Goal: Navigation & Orientation: Find specific page/section

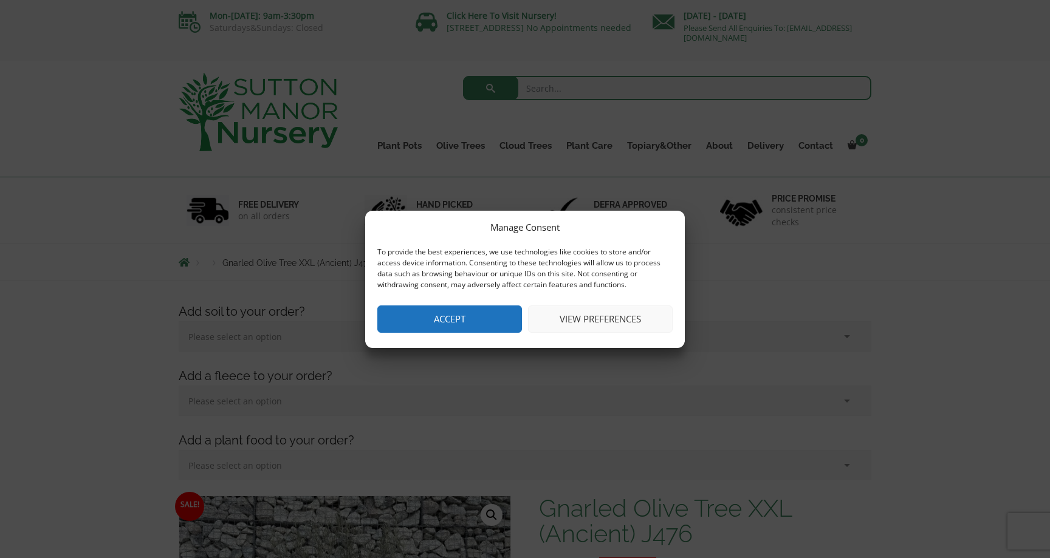
click at [469, 323] on button "Accept" at bounding box center [449, 319] width 145 height 27
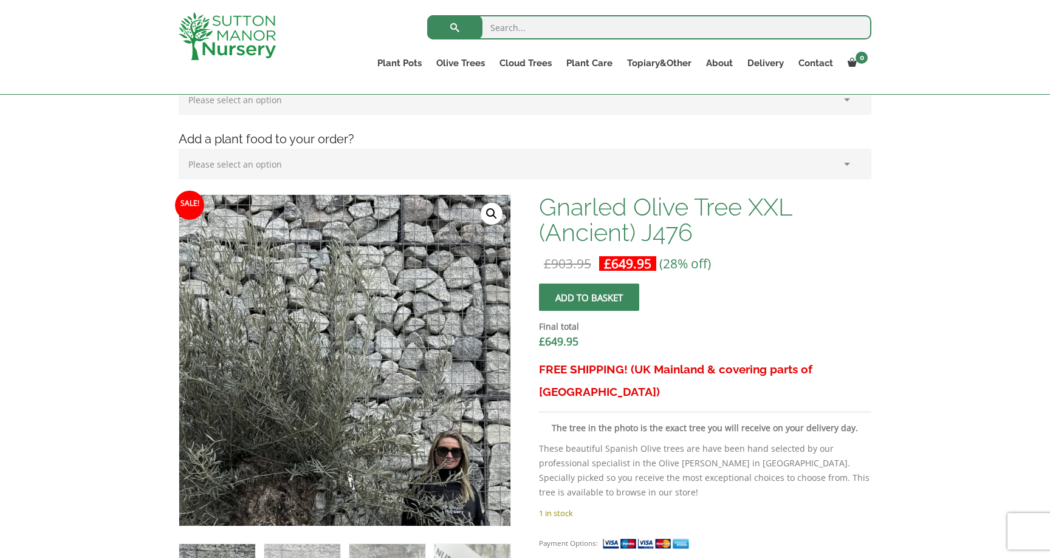
scroll to position [361, 0]
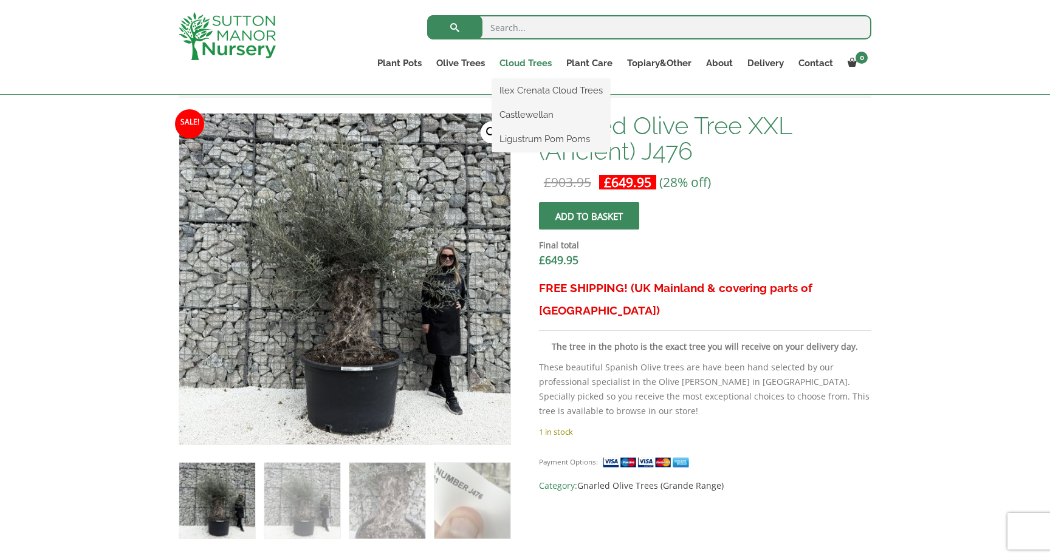
click at [518, 66] on link "Cloud Trees" at bounding box center [525, 63] width 67 height 17
click at [525, 91] on link "Ilex Crenata Cloud Trees" at bounding box center [551, 90] width 118 height 18
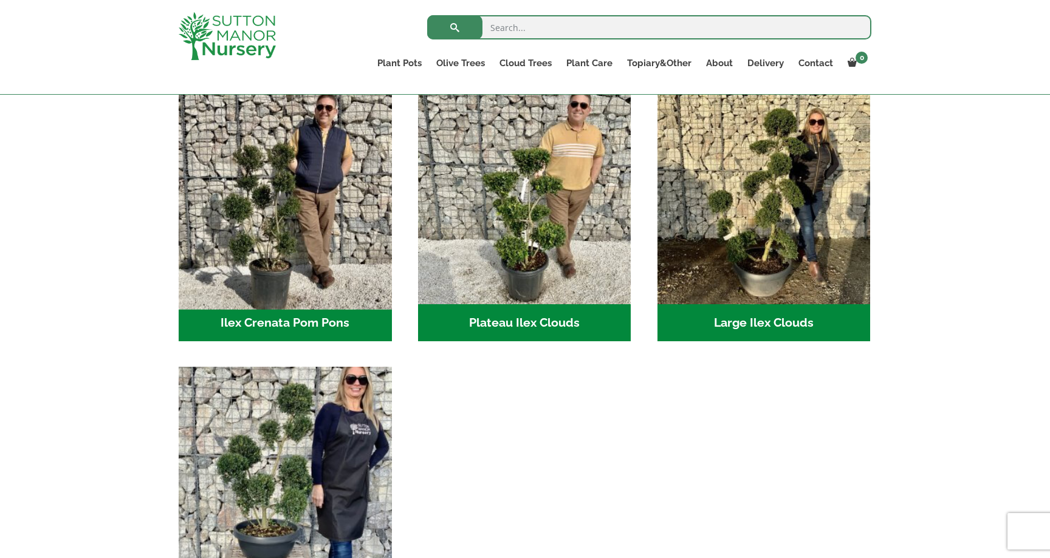
scroll to position [268, 0]
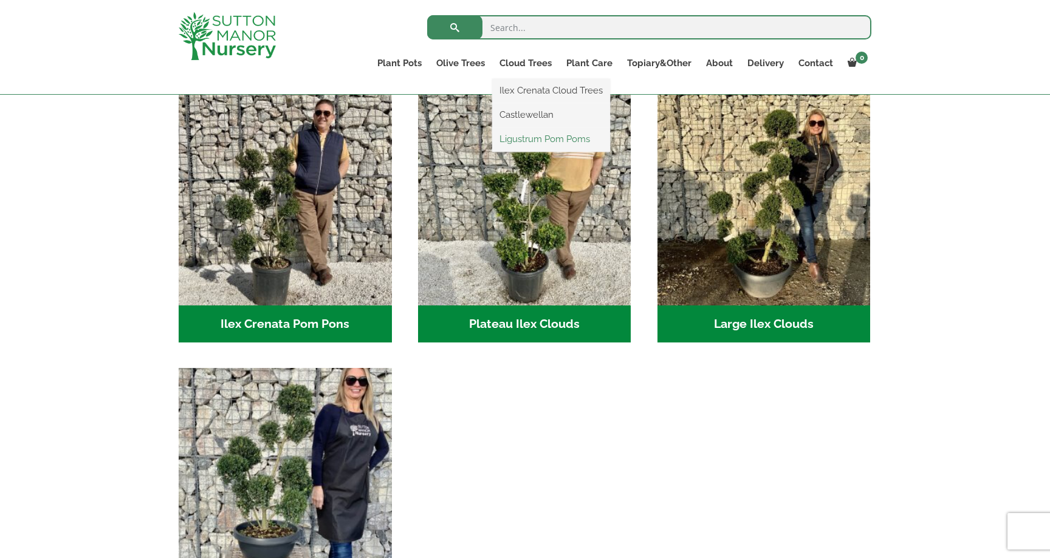
click at [518, 144] on link "Ligustrum Pom Poms" at bounding box center [551, 139] width 118 height 18
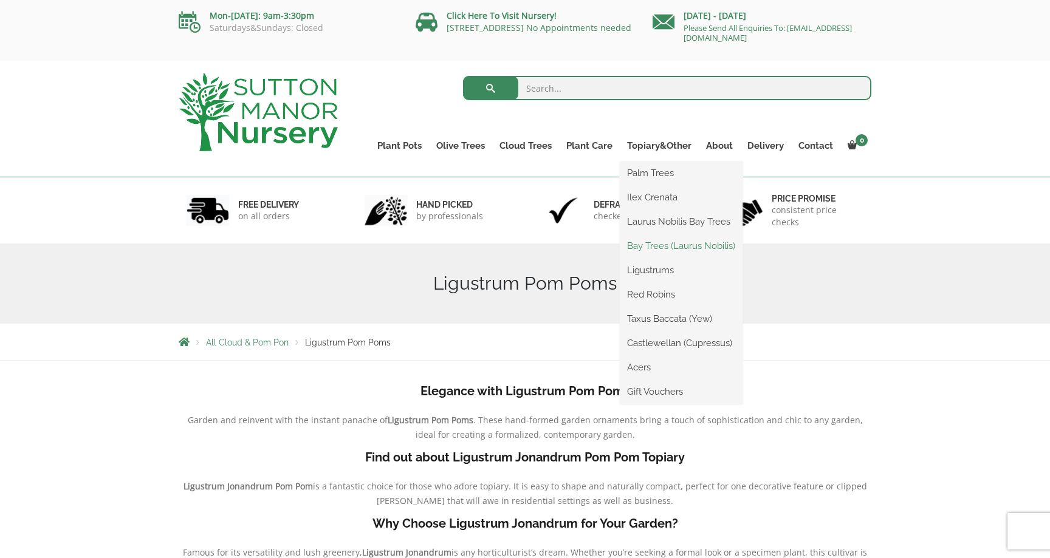
click at [680, 242] on link "Bay Trees (Laurus Nobilis)" at bounding box center [681, 246] width 123 height 18
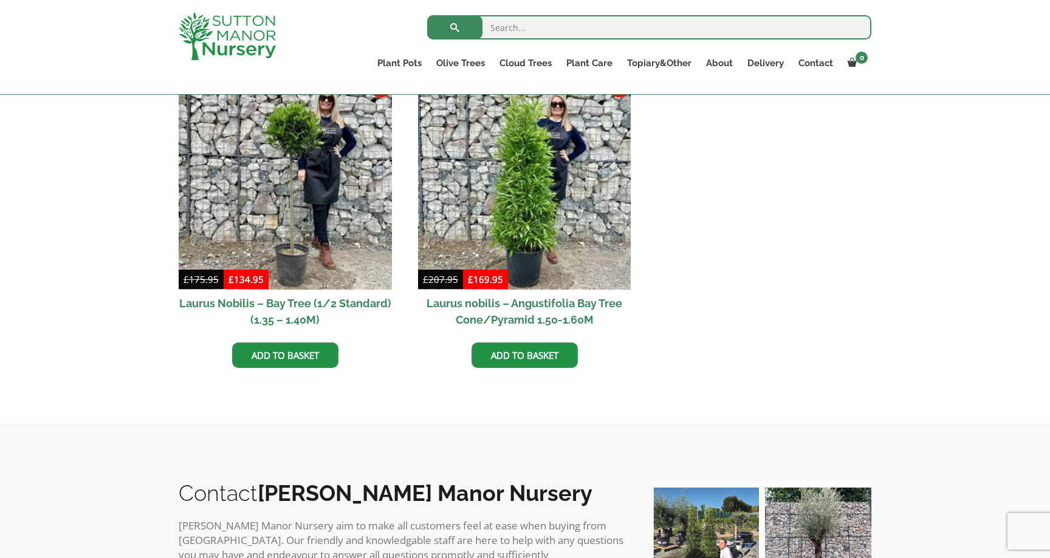
scroll to position [311, 0]
